Goal: Complete application form

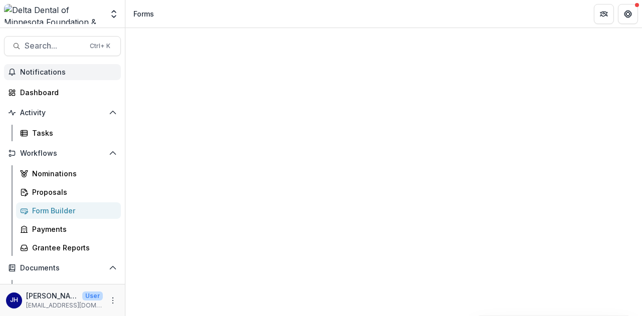
click at [45, 78] on button "Notifications" at bounding box center [62, 72] width 117 height 16
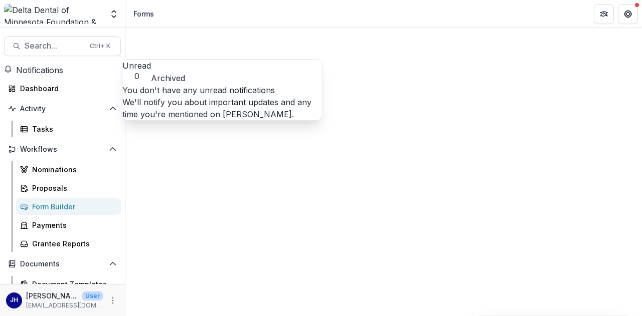
click at [45, 76] on button "Notifications" at bounding box center [33, 70] width 59 height 12
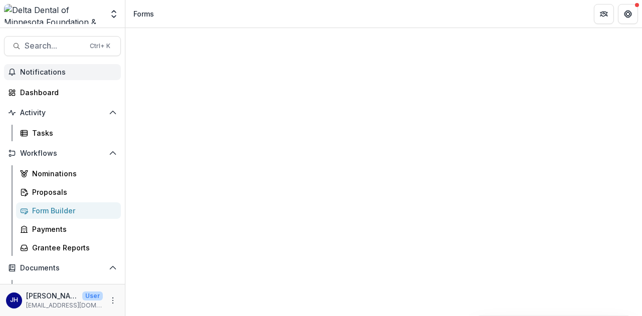
click at [45, 78] on button "Notifications" at bounding box center [62, 72] width 117 height 16
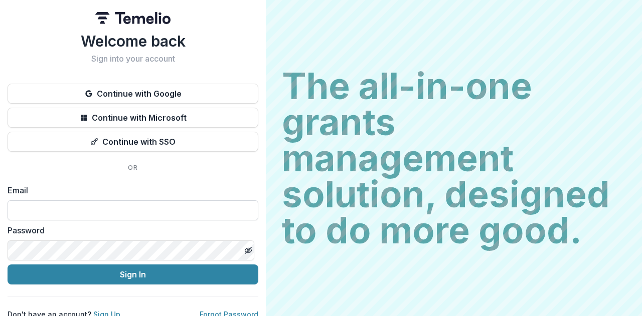
click at [82, 210] on input at bounding box center [133, 211] width 251 height 20
type input "**********"
click at [8, 265] on button "Sign In" at bounding box center [133, 275] width 251 height 20
